Goal: Check status: Check status

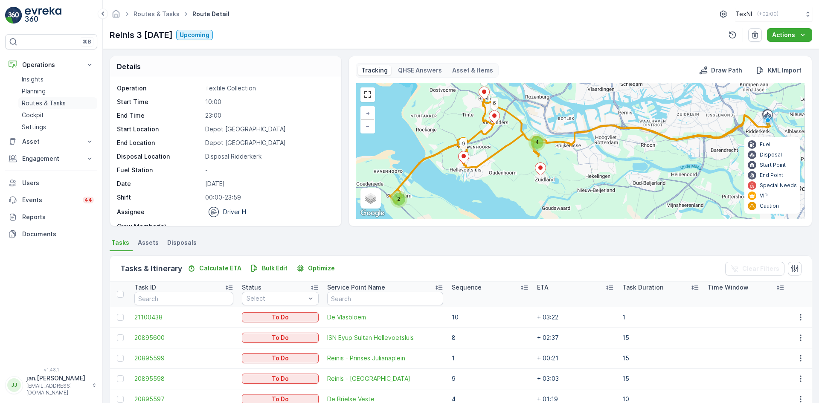
drag, startPoint x: 0, startPoint y: 0, endPoint x: 54, endPoint y: 103, distance: 116.6
click at [54, 103] on p "Routes & Tasks" at bounding box center [44, 103] width 44 height 9
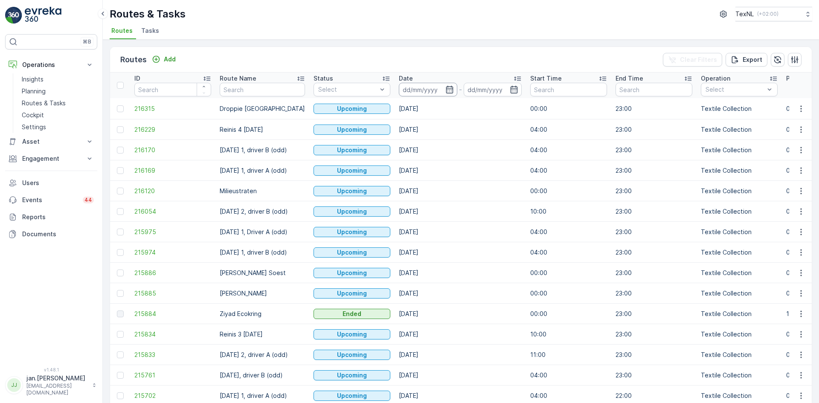
click at [419, 87] on input at bounding box center [428, 90] width 58 height 14
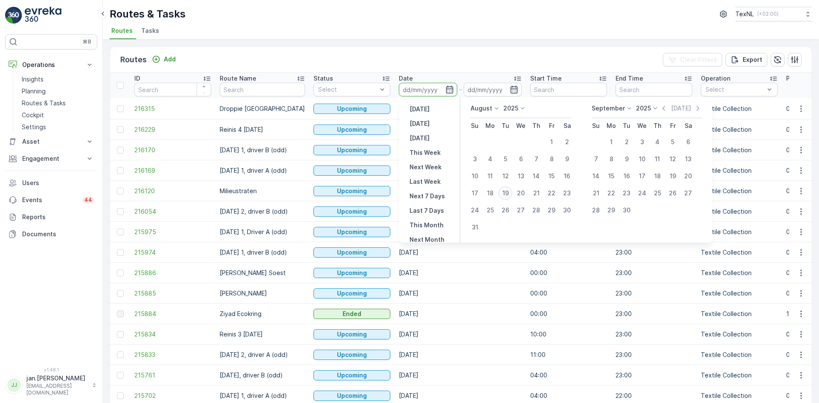
click at [510, 196] on div "19" at bounding box center [506, 193] width 14 height 14
type input "[DATE]"
click at [510, 196] on div "19" at bounding box center [506, 193] width 14 height 14
type input "[DATE]"
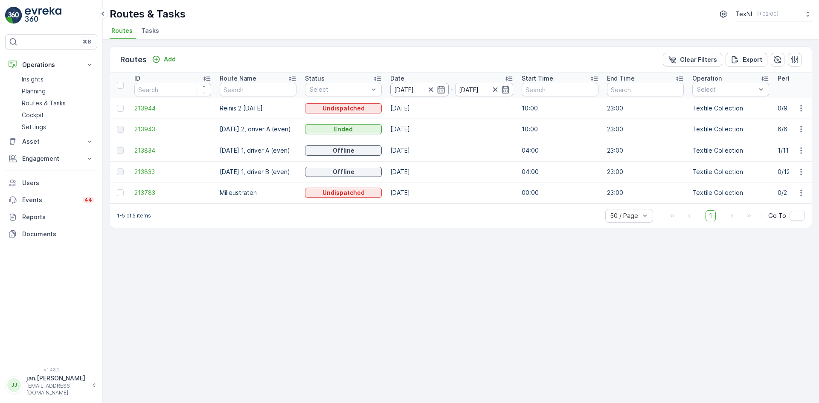
click at [407, 88] on input "[DATE]" at bounding box center [419, 90] width 58 height 14
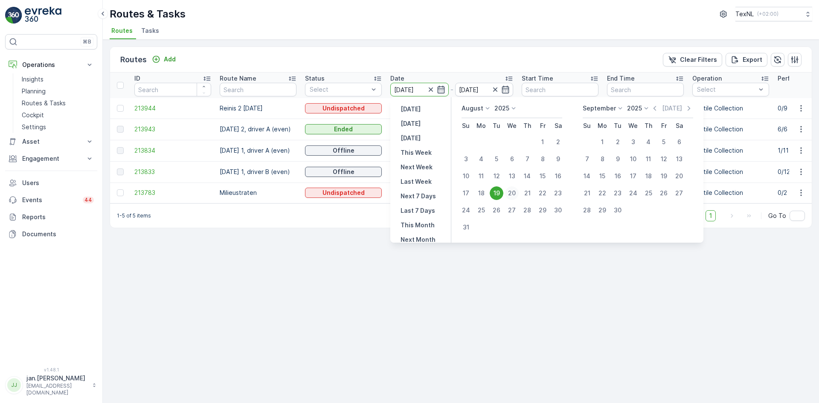
click at [512, 191] on div "20" at bounding box center [512, 193] width 14 height 14
type input "[DATE]"
click at [512, 191] on div "20" at bounding box center [512, 193] width 14 height 14
type input "[DATE]"
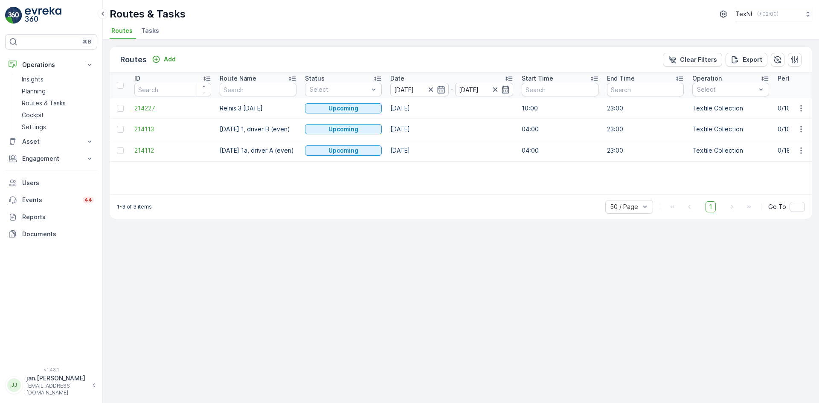
click at [148, 110] on span "214227" at bounding box center [172, 108] width 77 height 9
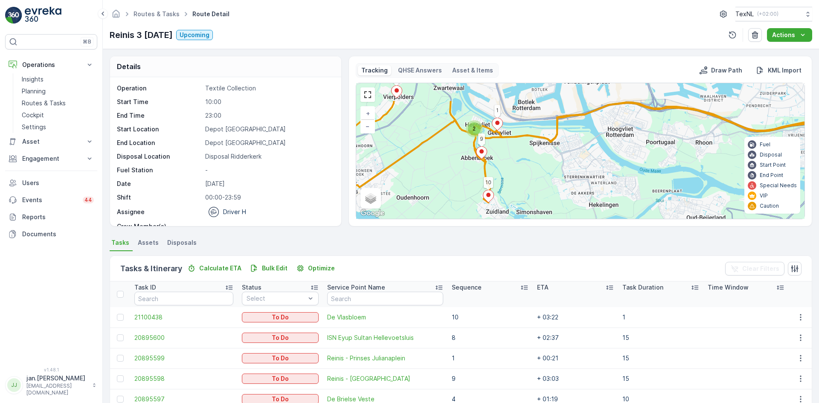
drag, startPoint x: 556, startPoint y: 146, endPoint x: 569, endPoint y: 178, distance: 34.2
click at [569, 178] on div "2 2 8 4 5 10 1 9 + − Satellite Roadmap Terrain Hybrid Leaflet Keyboard shortcut…" at bounding box center [580, 151] width 448 height 136
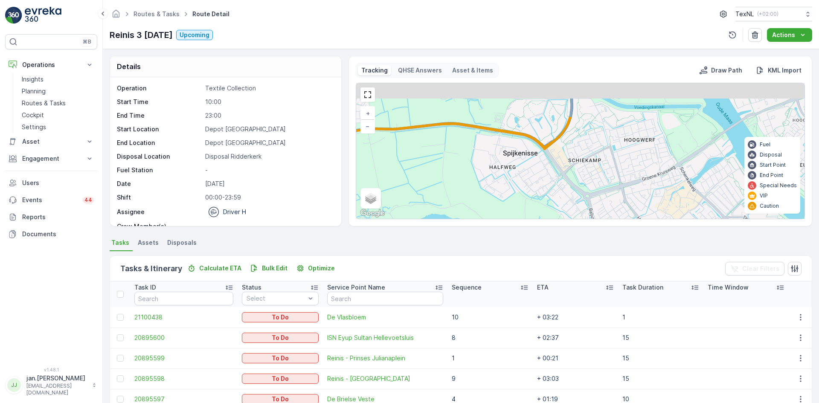
drag, startPoint x: 554, startPoint y: 111, endPoint x: 562, endPoint y: 158, distance: 48.1
click at [562, 158] on div "8 4 5 10 1 9 7 6 3 2 + − Satellite Roadmap Terrain Hybrid Leaflet Keyboard shor…" at bounding box center [580, 151] width 448 height 136
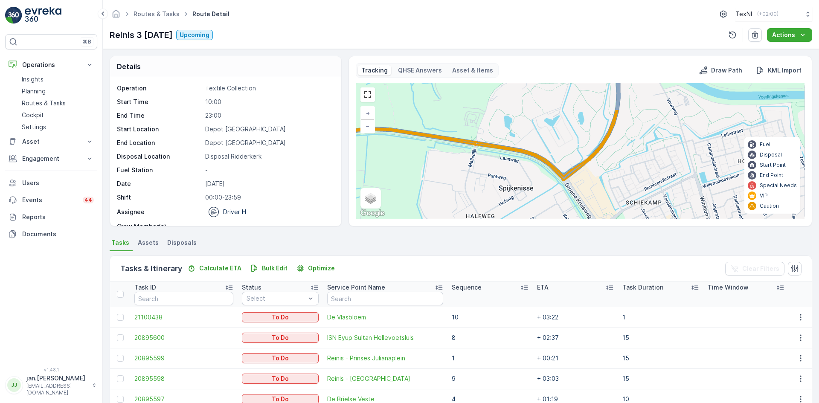
drag, startPoint x: 548, startPoint y: 154, endPoint x: 579, endPoint y: 195, distance: 51.1
click at [579, 195] on div "8 4 5 10 1 9 7 6 3 2 + − Satellite Roadmap Terrain Hybrid Leaflet Keyboard shor…" at bounding box center [580, 151] width 448 height 136
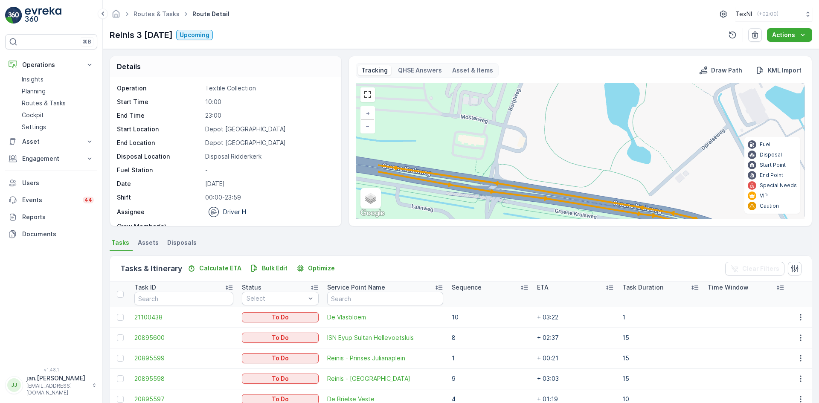
drag, startPoint x: 487, startPoint y: 141, endPoint x: 549, endPoint y: 182, distance: 74.9
click at [554, 188] on div "8 4 5 10 1 9 7 6 3 2 + − Satellite Roadmap Terrain Hybrid Leaflet Keyboard shor…" at bounding box center [580, 151] width 448 height 136
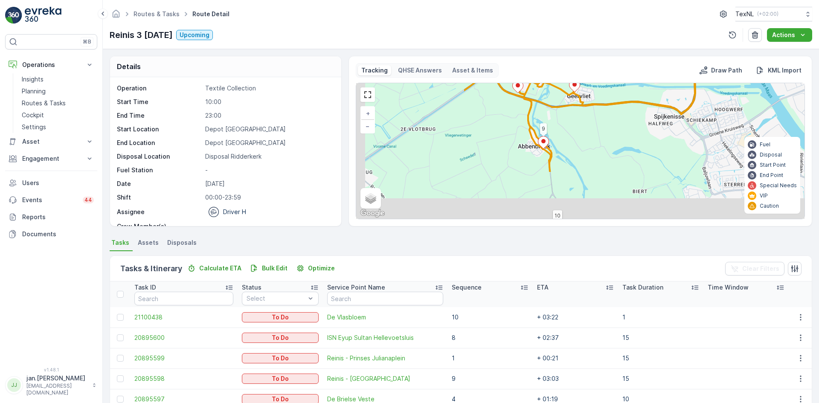
drag, startPoint x: 535, startPoint y: 164, endPoint x: 641, endPoint y: 119, distance: 115.5
click at [642, 120] on div "8 4 5 10 1 9 7 6 3 2 + − Satellite Roadmap Terrain Hybrid Leaflet Keyboard shor…" at bounding box center [580, 151] width 448 height 136
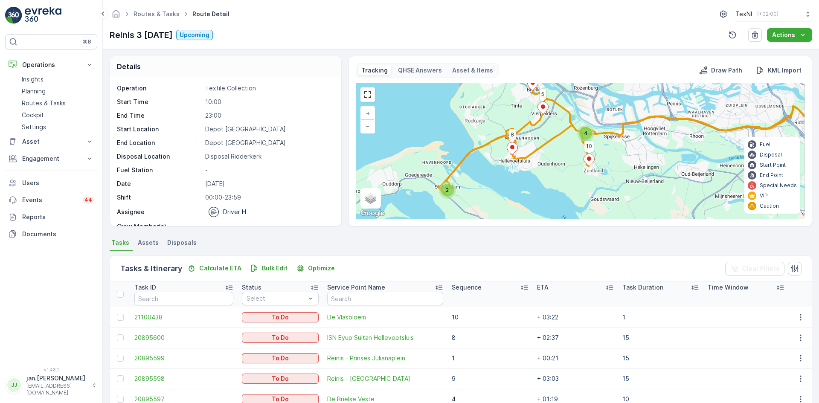
drag, startPoint x: 544, startPoint y: 176, endPoint x: 535, endPoint y: 167, distance: 13.3
click at [535, 167] on div "2 4 8 4 5 10 + − Satellite Roadmap Terrain Hybrid Leaflet Keyboard shortcuts Ma…" at bounding box center [580, 151] width 448 height 136
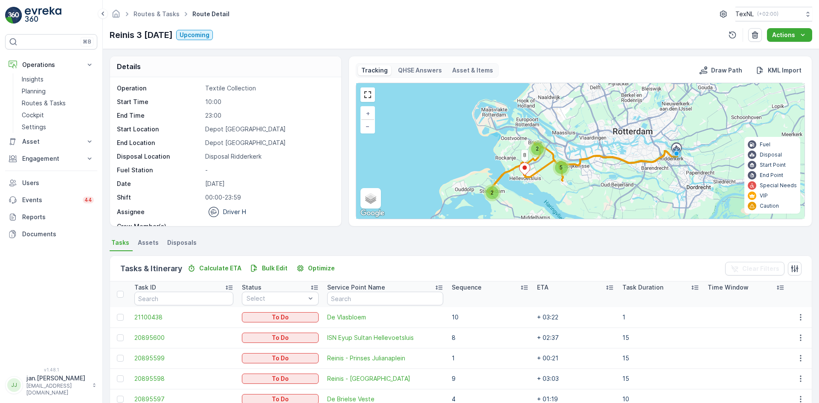
drag, startPoint x: 533, startPoint y: 158, endPoint x: 534, endPoint y: 172, distance: 14.1
click at [534, 172] on div "2 2 5 8 + − Satellite Roadmap Terrain Hybrid Leaflet Keyboard shortcuts Map Dat…" at bounding box center [580, 151] width 448 height 136
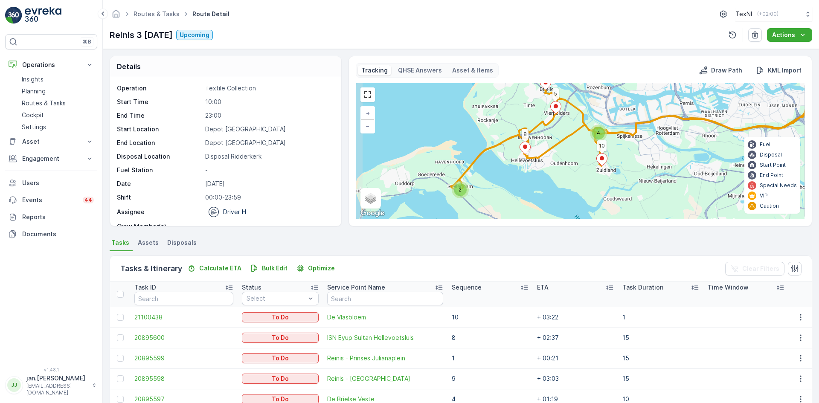
drag, startPoint x: 528, startPoint y: 156, endPoint x: 535, endPoint y: 125, distance: 32.3
click at [535, 125] on div "2 4 8 4 5 10 + − Satellite Roadmap Terrain Hybrid Leaflet Keyboard shortcuts Ma…" at bounding box center [580, 151] width 448 height 136
click at [367, 93] on link at bounding box center [367, 94] width 13 height 13
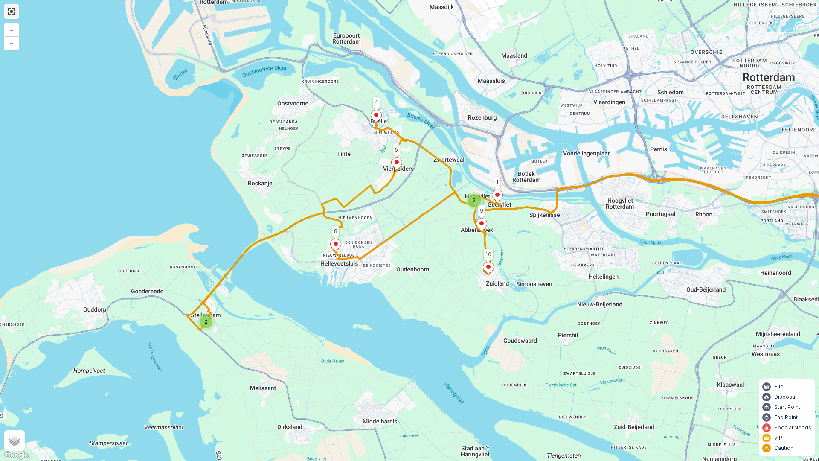
click at [11, 12] on link at bounding box center [11, 11] width 13 height 13
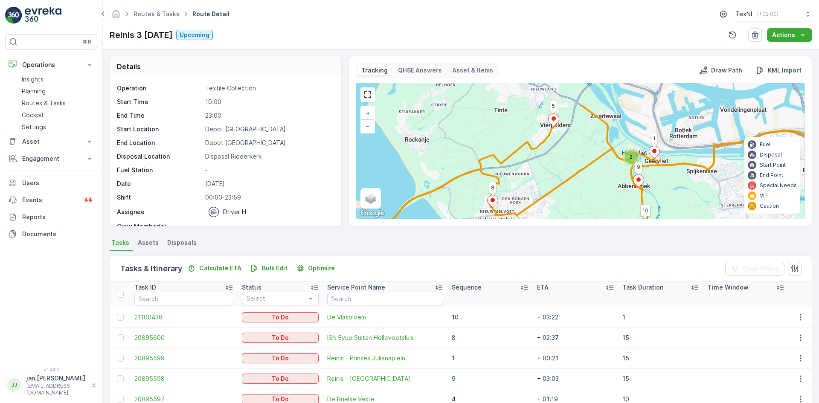
drag, startPoint x: 578, startPoint y: 174, endPoint x: 564, endPoint y: 210, distance: 38.5
click at [564, 210] on div "2 2 8 4 5 10 1 9 + − Satellite Roadmap Terrain Hybrid Leaflet Keyboard shortcut…" at bounding box center [580, 151] width 448 height 136
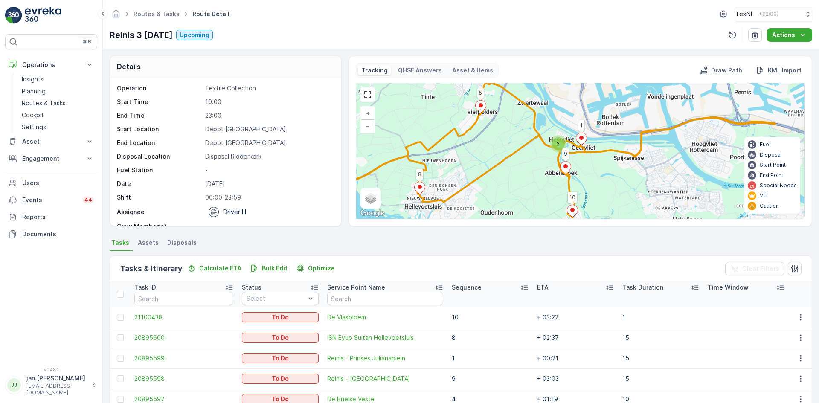
drag, startPoint x: 644, startPoint y: 188, endPoint x: 572, endPoint y: 175, distance: 73.2
click at [572, 175] on div "2 2 8 4 5 10 1 9 + − Satellite Roadmap Terrain Hybrid Leaflet Keyboard shortcut…" at bounding box center [580, 151] width 448 height 136
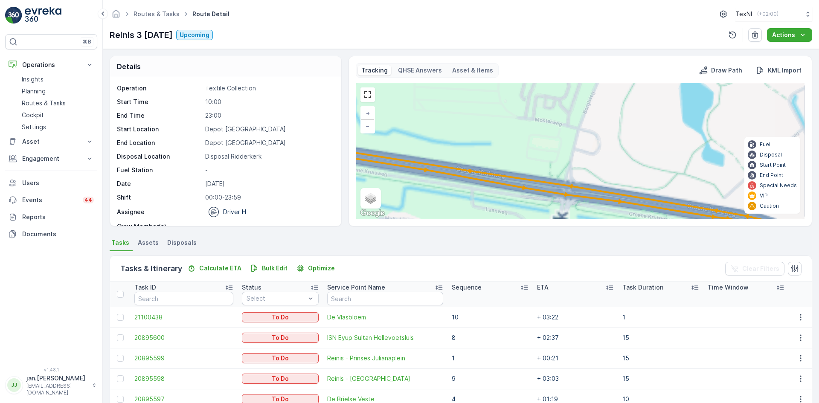
drag, startPoint x: 519, startPoint y: 140, endPoint x: 571, endPoint y: 216, distance: 92.1
click at [571, 216] on div "8 4 5 10 1 9 7 6 3 2 + − Satellite Roadmap Terrain Hybrid Leaflet Keyboard shor…" at bounding box center [580, 151] width 448 height 136
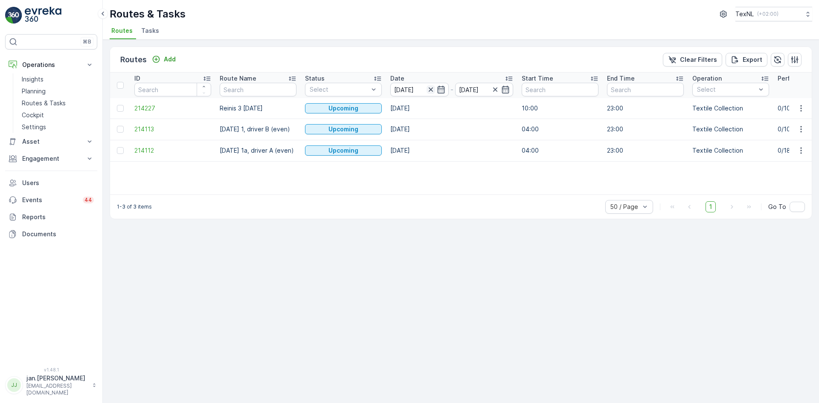
click at [435, 88] on icon "button" at bounding box center [431, 89] width 9 height 9
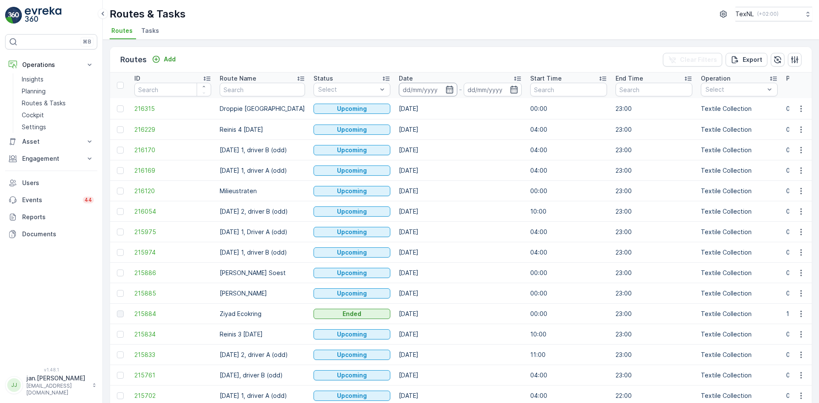
click at [427, 87] on input at bounding box center [428, 90] width 58 height 14
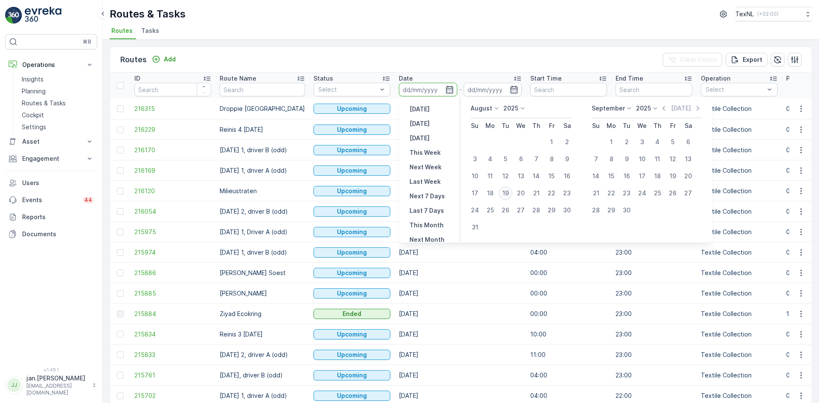
click at [509, 193] on div "19" at bounding box center [506, 193] width 14 height 14
type input "[DATE]"
click at [509, 193] on div "19" at bounding box center [506, 193] width 14 height 14
type input "[DATE]"
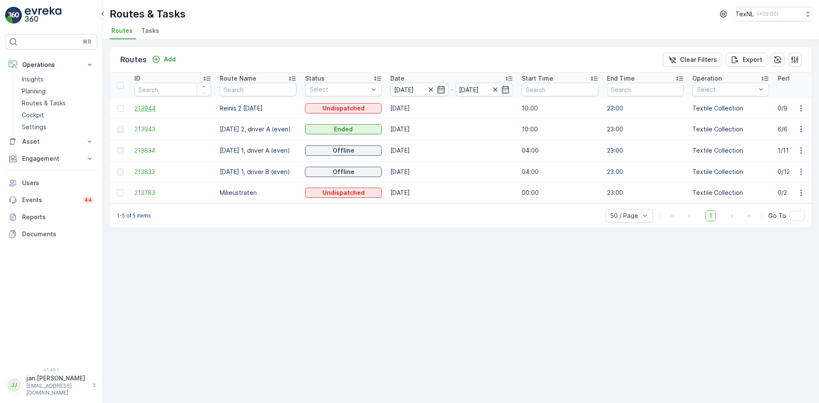
click at [154, 107] on span "213944" at bounding box center [172, 108] width 77 height 9
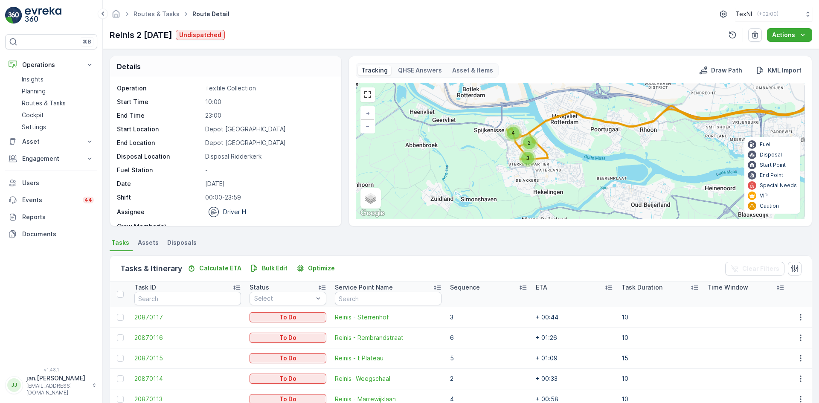
drag, startPoint x: 494, startPoint y: 157, endPoint x: 578, endPoint y: 132, distance: 87.5
click at [577, 128] on div "3 4 2 + − Satellite Roadmap Terrain Hybrid Leaflet Keyboard shortcuts Map Data …" at bounding box center [580, 151] width 448 height 136
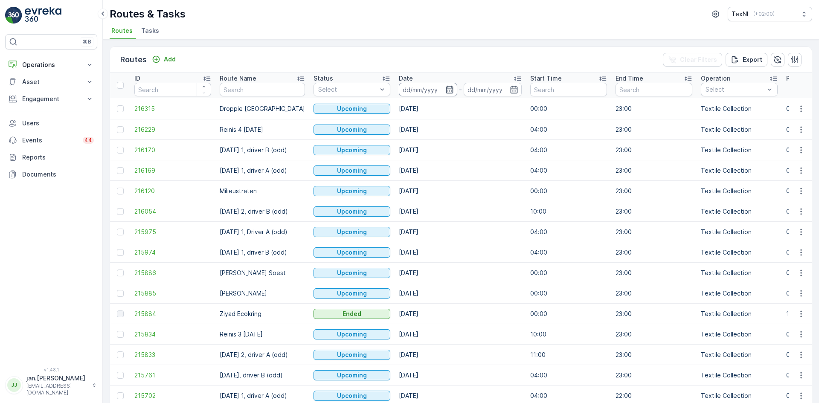
click at [424, 93] on input at bounding box center [428, 90] width 58 height 14
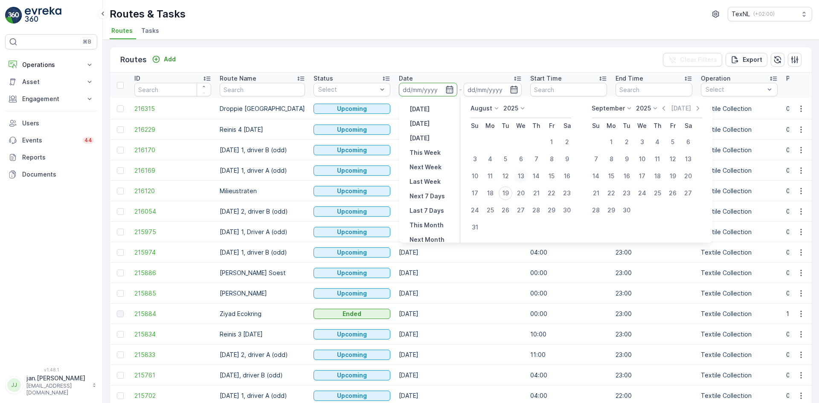
click at [521, 173] on div "13" at bounding box center [521, 176] width 14 height 14
type input "13.08.2025"
click at [521, 173] on div "13" at bounding box center [521, 176] width 14 height 14
type input "13.08.2025"
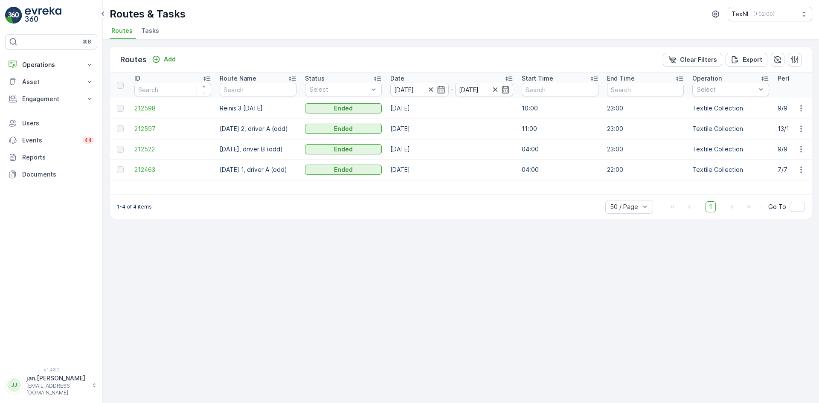
click at [154, 108] on span "212598" at bounding box center [172, 108] width 77 height 9
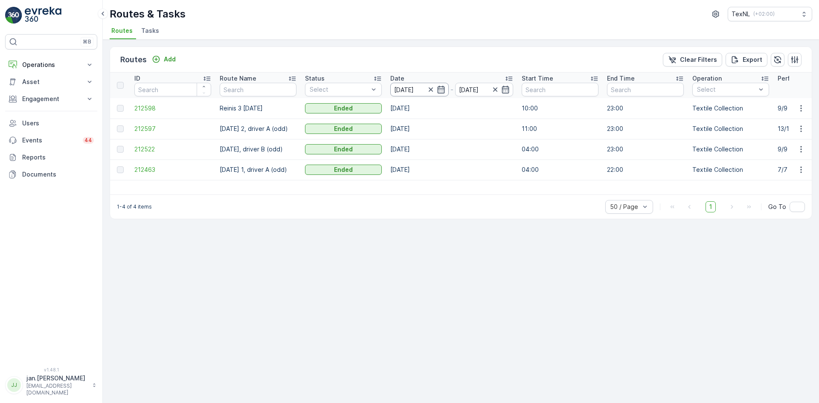
click at [411, 92] on input "13.08.2025" at bounding box center [419, 90] width 58 height 14
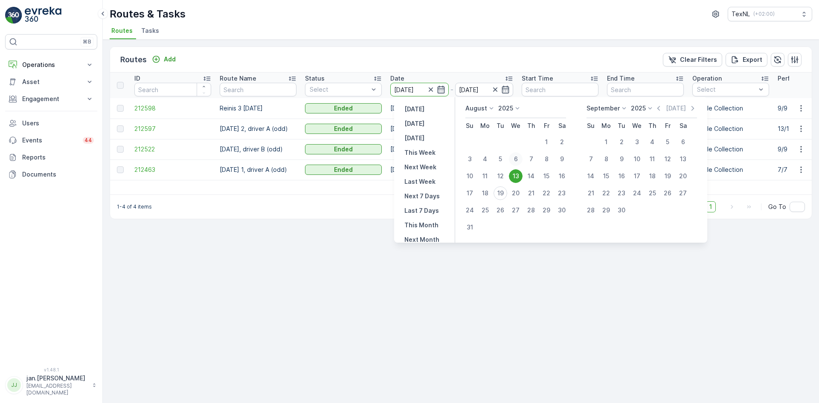
click at [512, 161] on div "6" at bounding box center [516, 159] width 14 height 14
type input "06.08.2025"
click at [513, 161] on div "6" at bounding box center [516, 159] width 14 height 14
type input "06.08.2025"
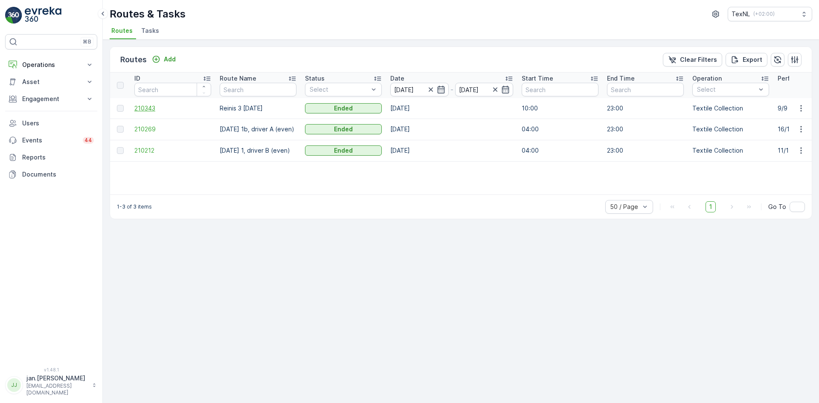
click at [148, 113] on td "210343" at bounding box center [172, 108] width 85 height 20
click at [147, 110] on span "210343" at bounding box center [172, 108] width 77 height 9
